Goal: Task Accomplishment & Management: Use online tool/utility

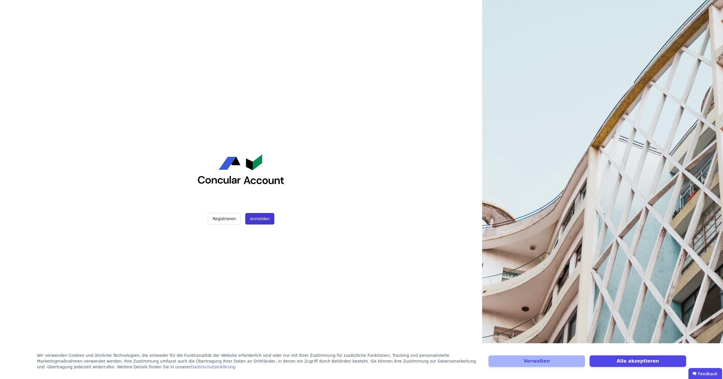
click at [250, 221] on button "Anmelden" at bounding box center [259, 219] width 29 height 12
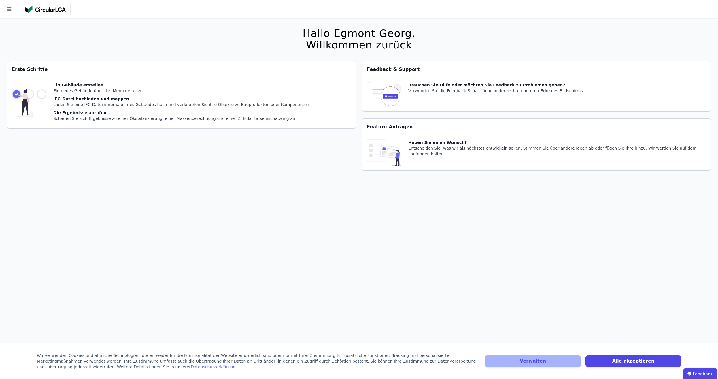
click at [314, 60] on div "Hallo Egmont [PERSON_NAME], Willkommen zurück Sie verwenden derzeit eine Beta-V…" at bounding box center [359, 207] width 704 height 379
click at [13, 9] on icon at bounding box center [9, 9] width 18 height 18
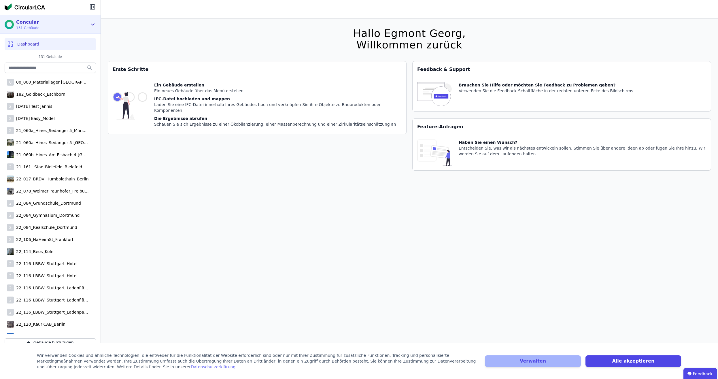
click at [71, 25] on div "Concular 131 Gebäude" at bounding box center [46, 25] width 83 height 12
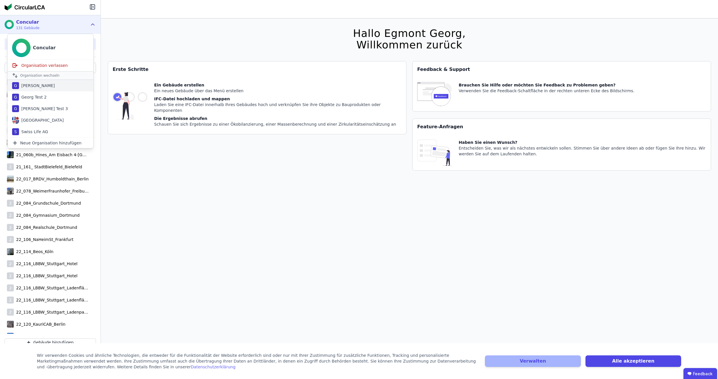
click at [39, 85] on div "[PERSON_NAME]" at bounding box center [37, 86] width 36 height 6
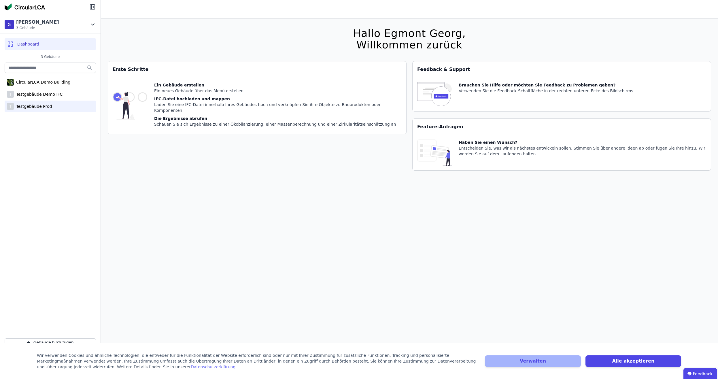
click at [53, 103] on div "T Testgebäude Prod" at bounding box center [50, 107] width 91 height 12
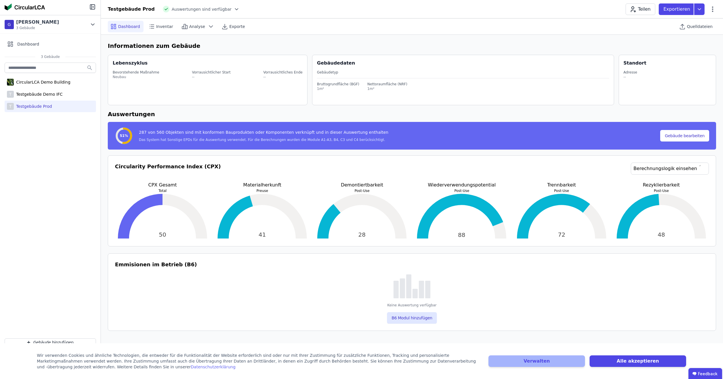
select select "*"
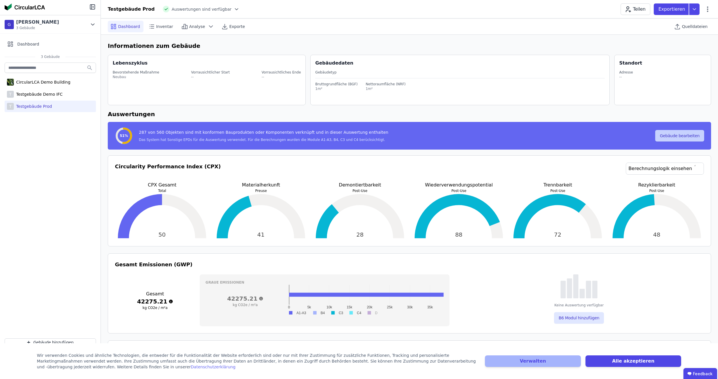
click at [692, 138] on button "Gebäude bearbeiten" at bounding box center [679, 136] width 49 height 12
select select "*"
select select "**********"
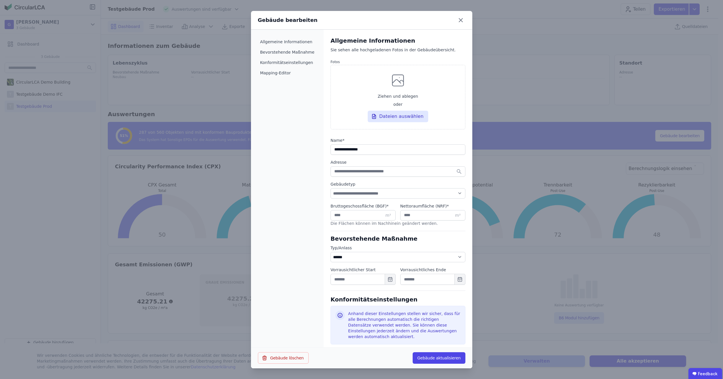
click at [454, 19] on div "Gebäude bearbeiten" at bounding box center [361, 20] width 221 height 19
click at [459, 19] on icon at bounding box center [460, 19] width 3 height 3
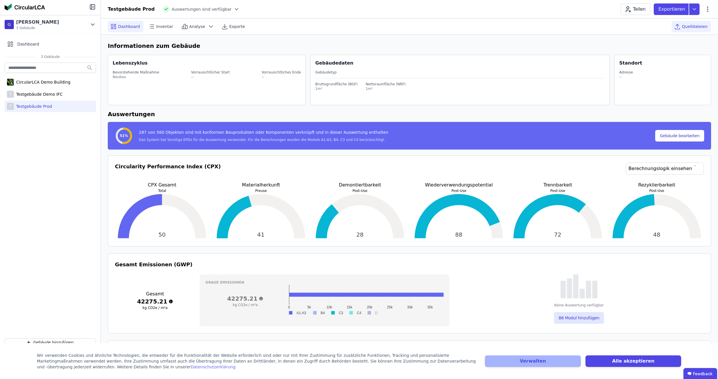
click at [700, 25] on span "Quelldateien" at bounding box center [695, 27] width 26 height 6
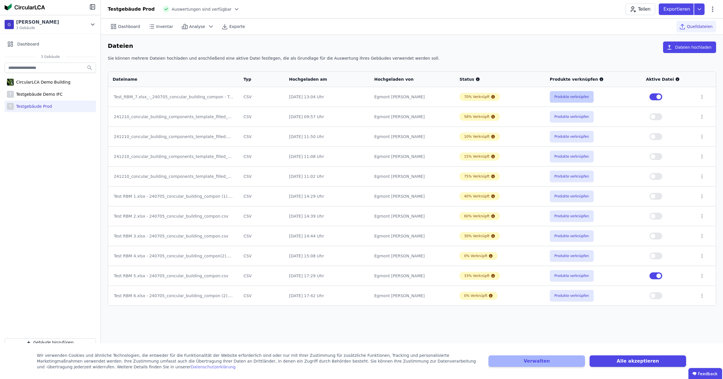
click at [568, 101] on button "Produkte verknüpfen" at bounding box center [571, 97] width 44 height 12
